Goal: Transaction & Acquisition: Purchase product/service

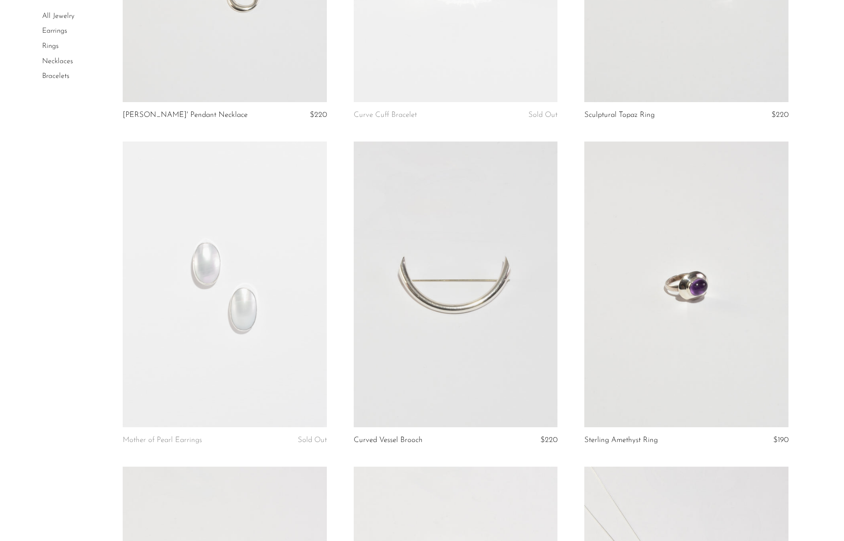
scroll to position [916, 0]
click at [259, 260] on link at bounding box center [225, 284] width 204 height 286
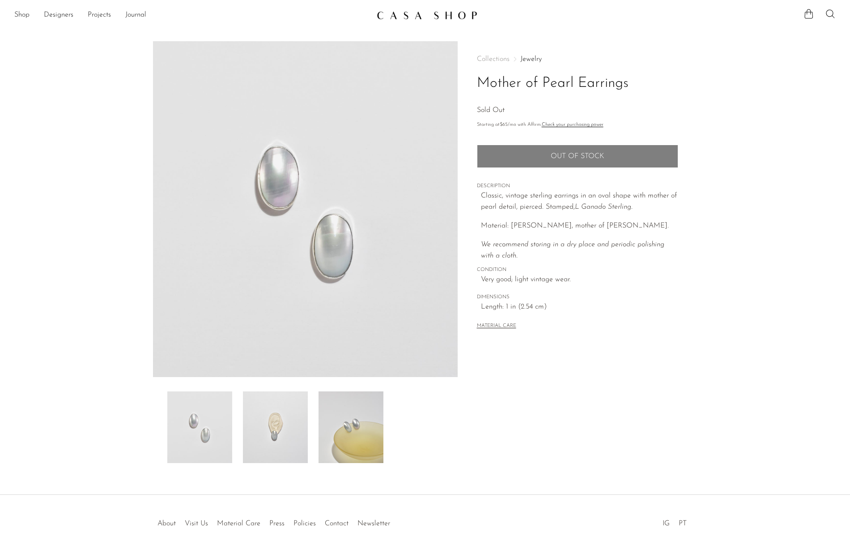
click at [264, 435] on img at bounding box center [275, 427] width 65 height 72
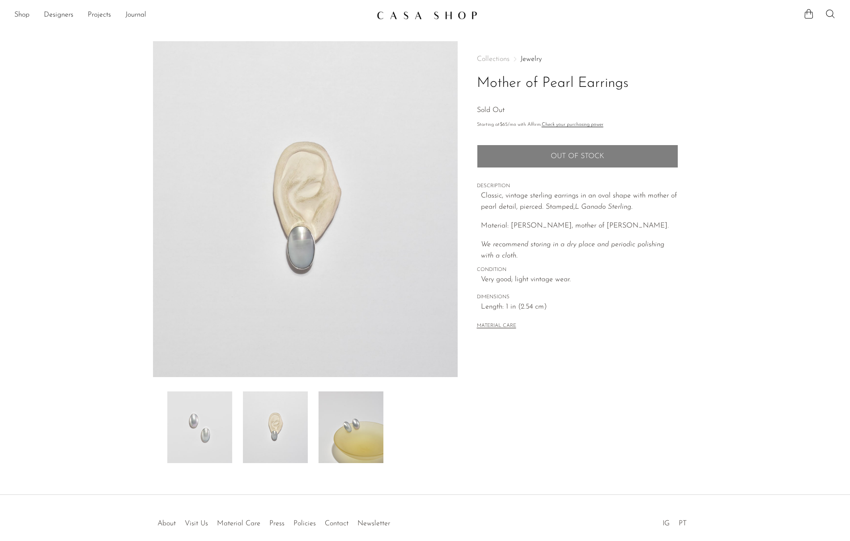
click at [205, 456] on img at bounding box center [199, 427] width 65 height 72
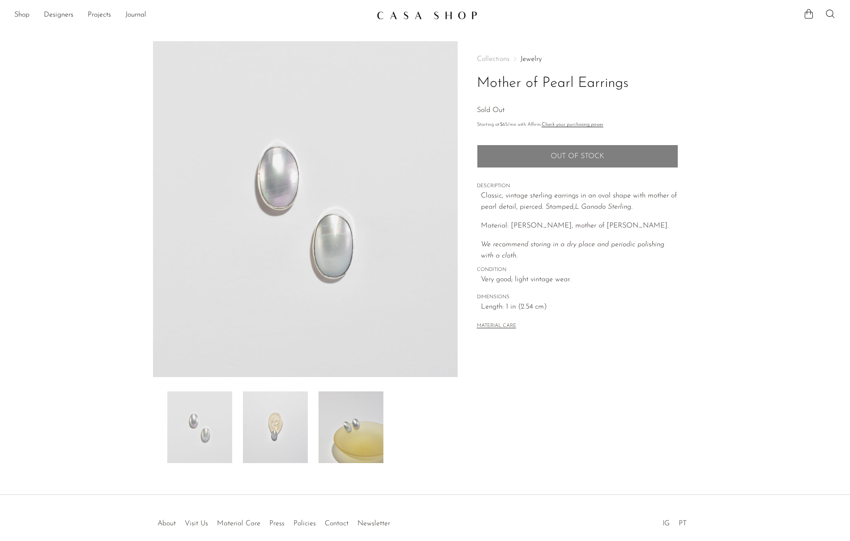
click at [348, 434] on img at bounding box center [351, 427] width 65 height 72
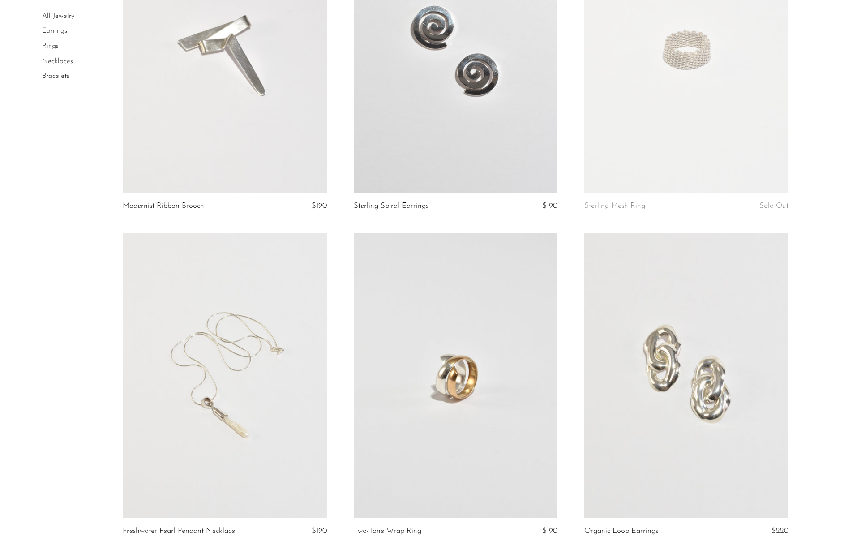
scroll to position [3650, 0]
